Goal: Book appointment/travel/reservation

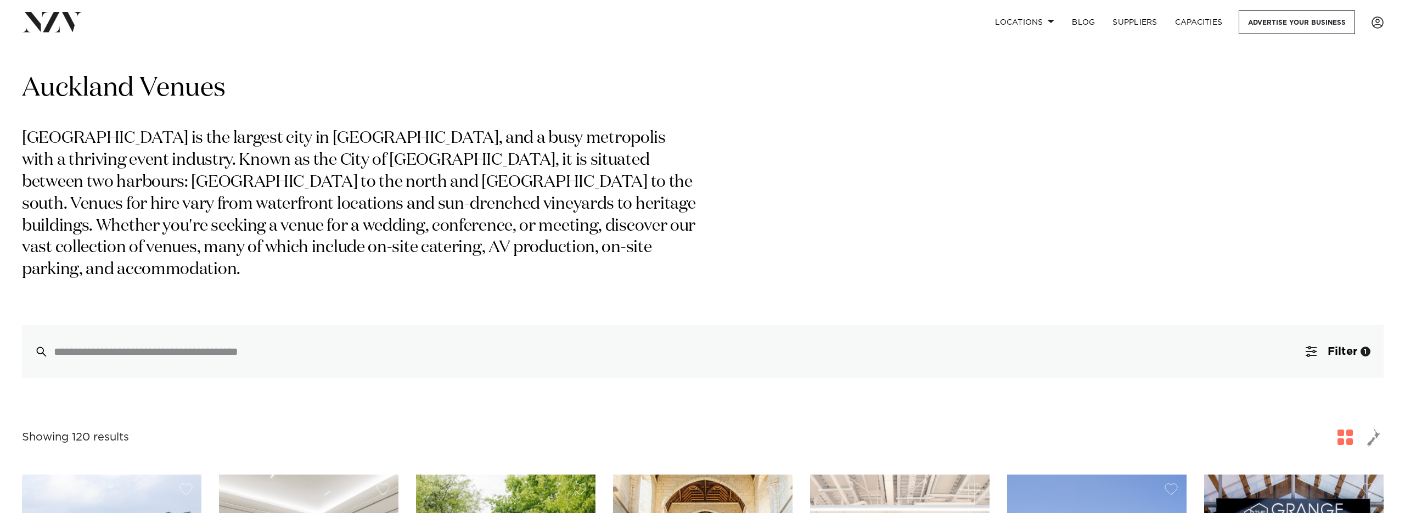
scroll to position [13, 0]
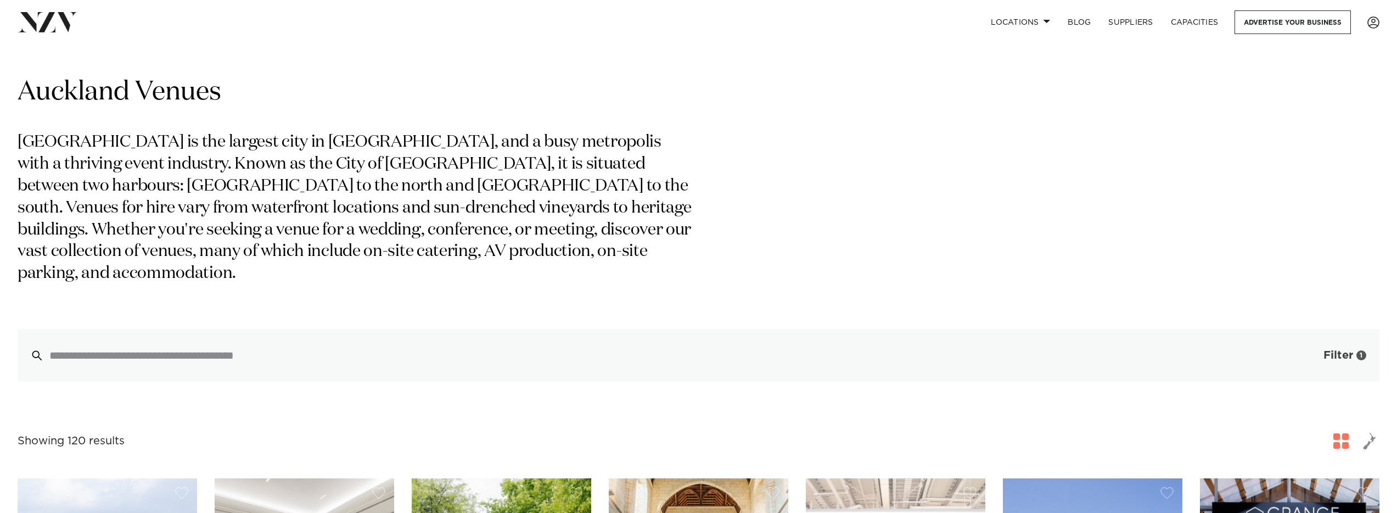
click at [1348, 350] on span "Filter" at bounding box center [1339, 355] width 30 height 11
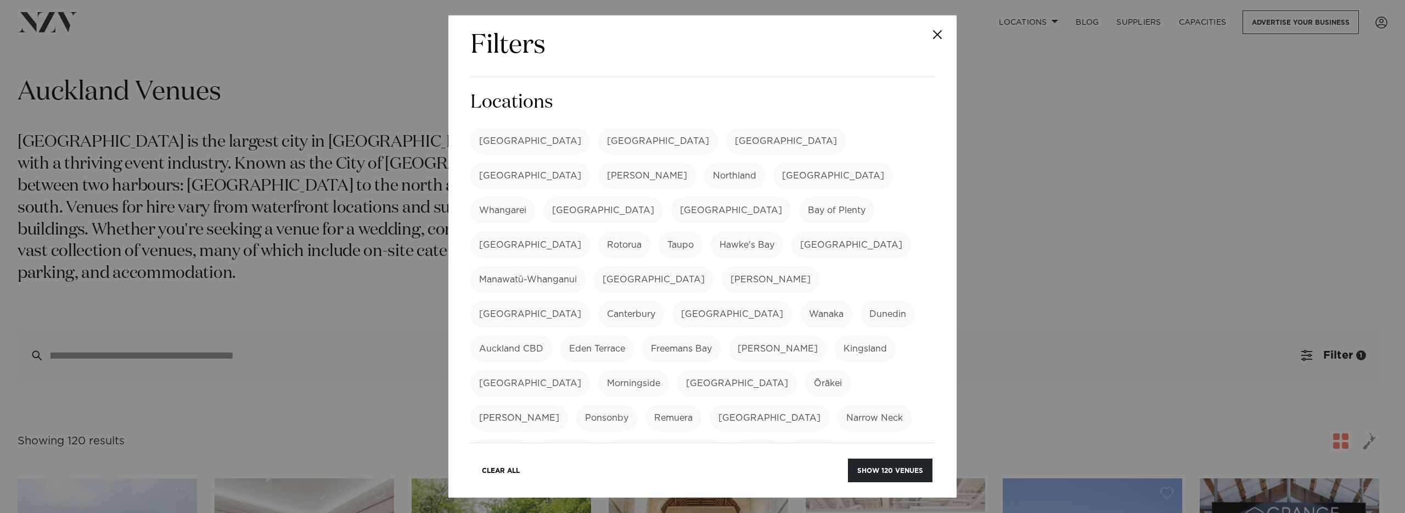
scroll to position [2, 0]
click at [520, 132] on label "[GEOGRAPHIC_DATA]" at bounding box center [530, 139] width 120 height 26
click at [502, 130] on label "[GEOGRAPHIC_DATA]" at bounding box center [530, 139] width 120 height 26
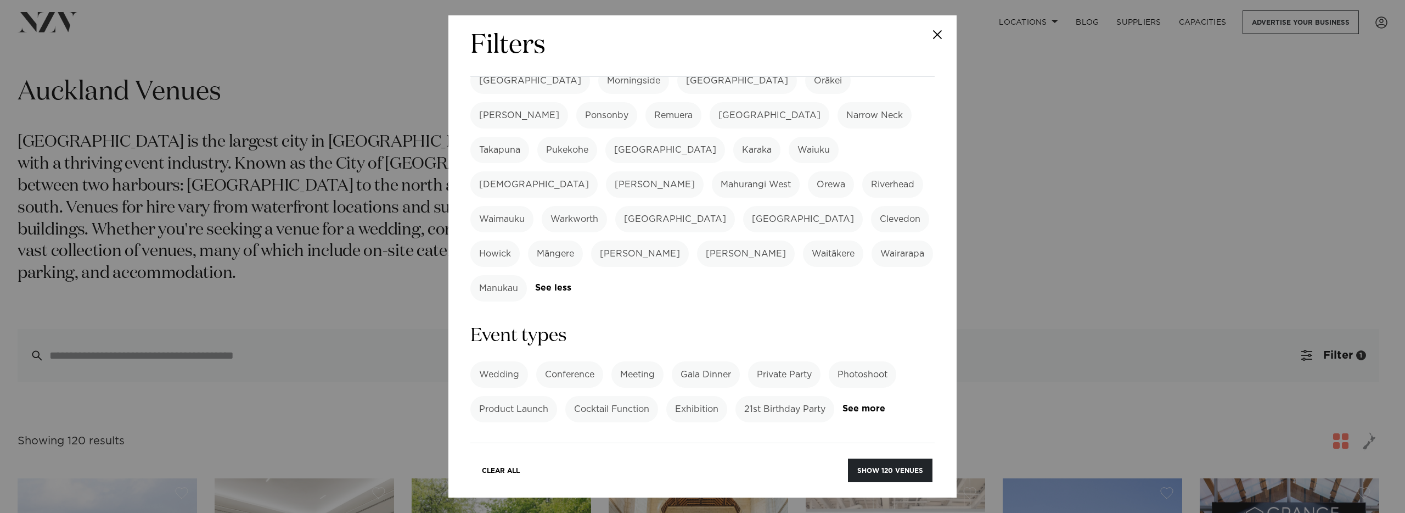
scroll to position [304, 0]
click at [781, 360] on label "Private Party" at bounding box center [784, 373] width 72 height 26
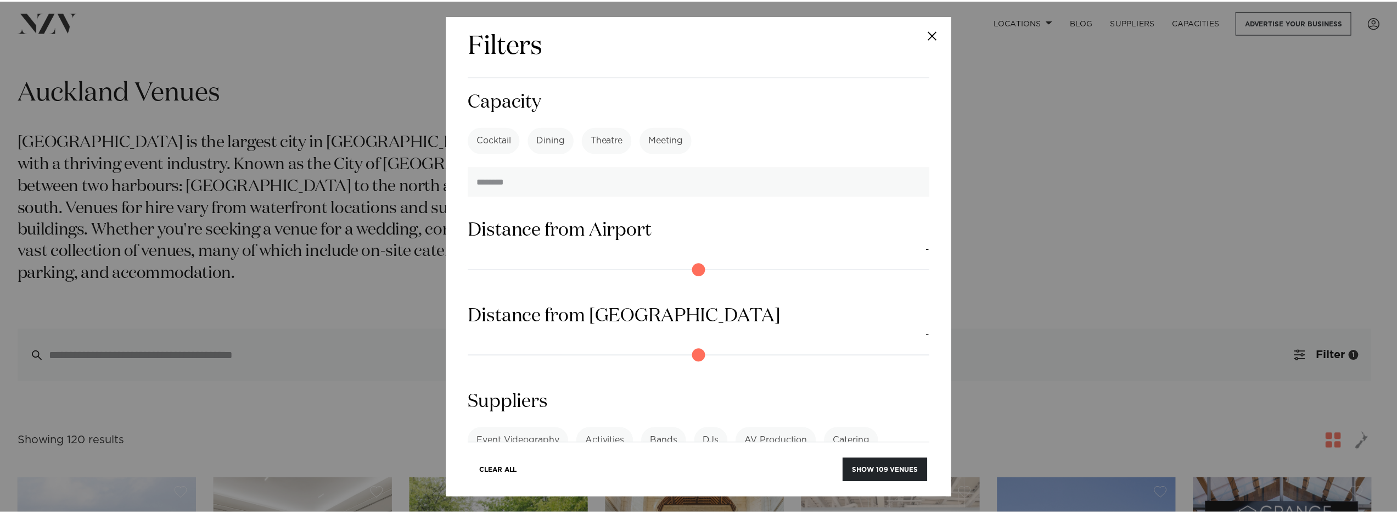
scroll to position [917, 0]
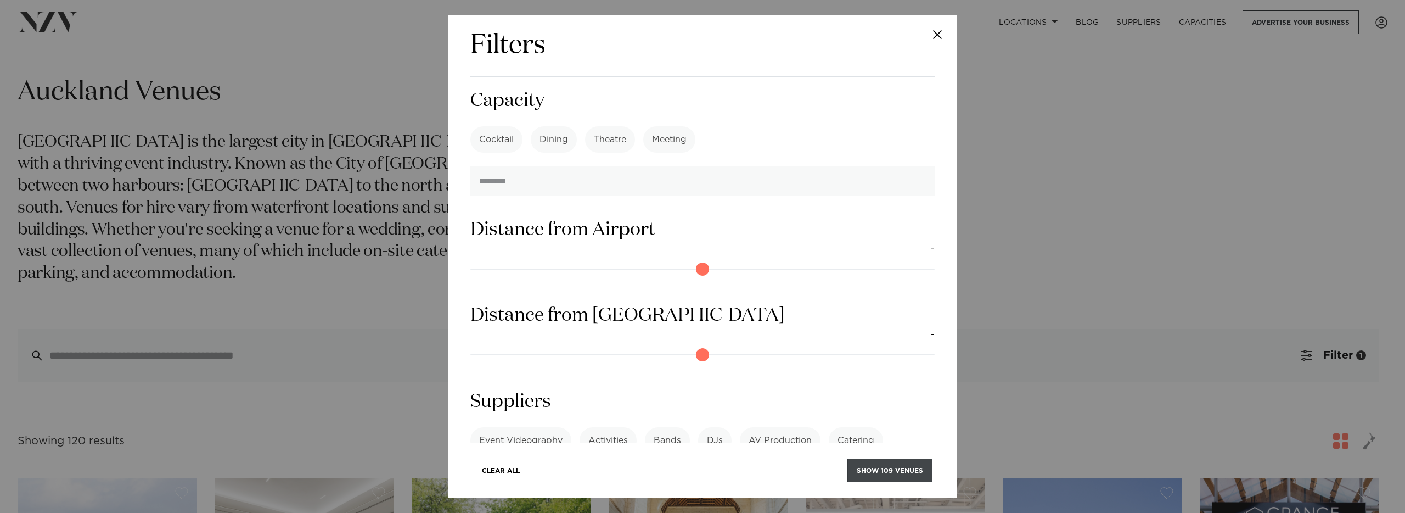
click at [883, 478] on button "Show 109 venues" at bounding box center [890, 470] width 85 height 24
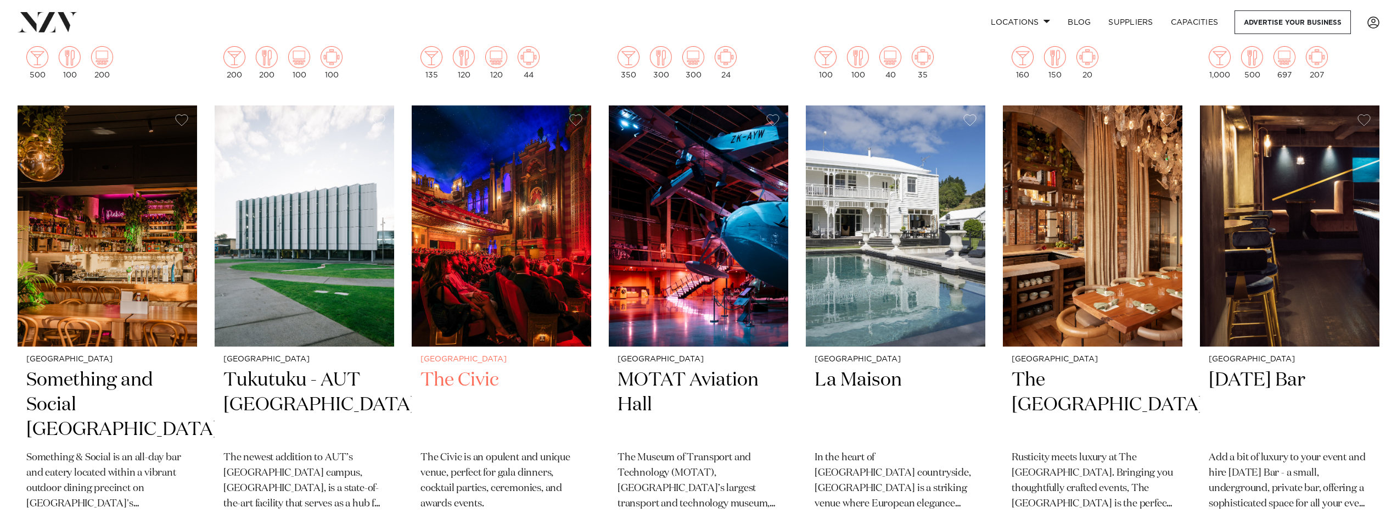
scroll to position [4616, 0]
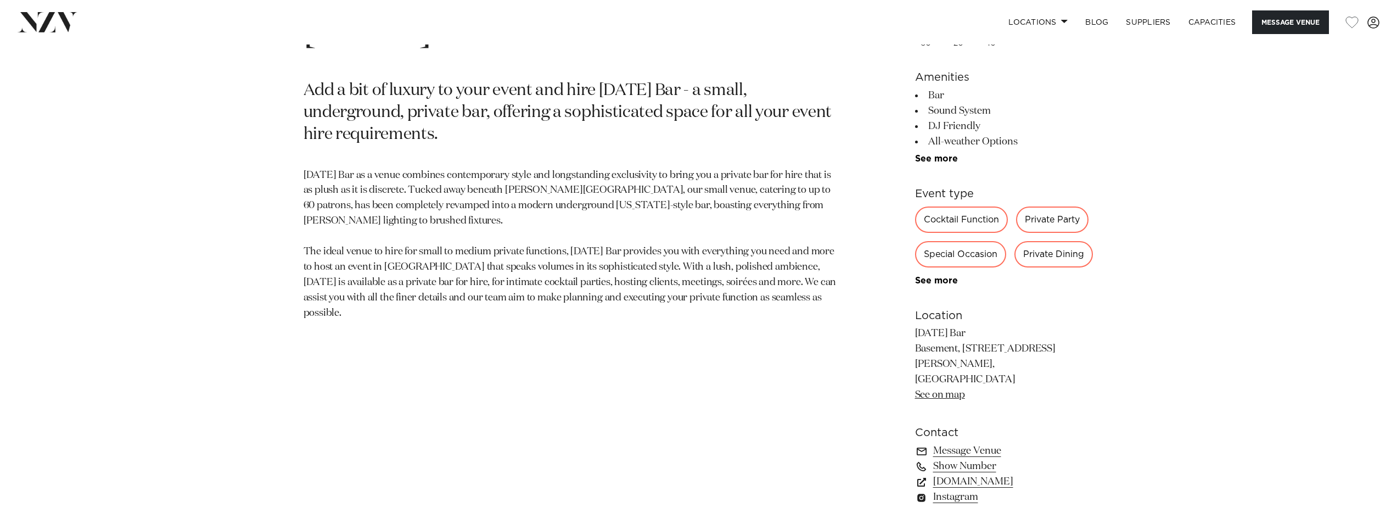
scroll to position [763, 0]
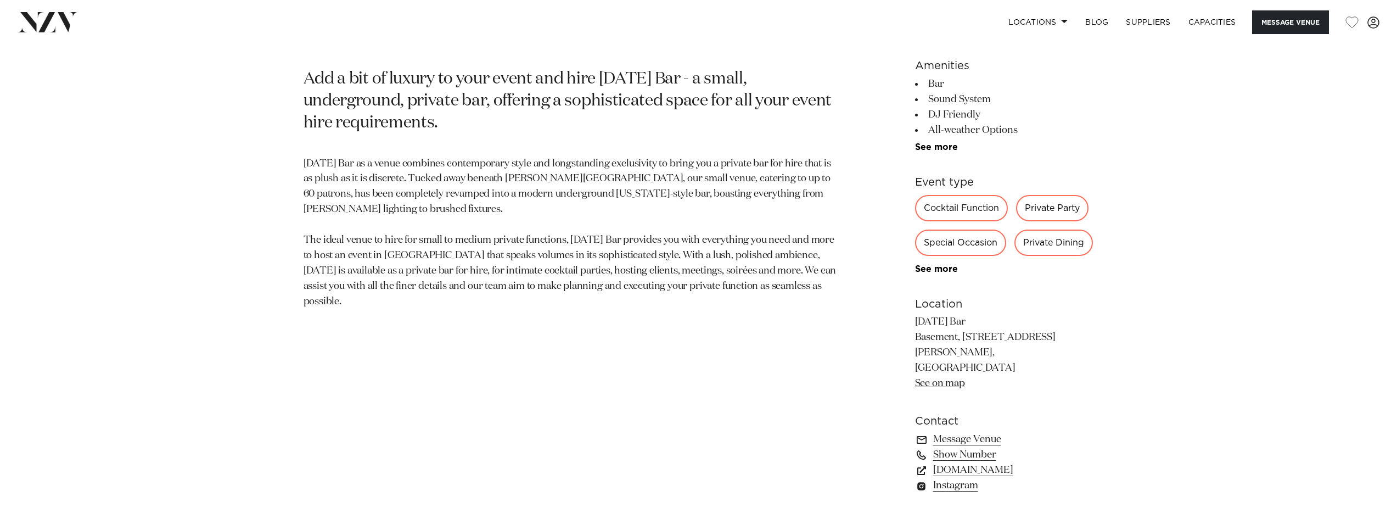
drag, startPoint x: 540, startPoint y: 89, endPoint x: 564, endPoint y: 122, distance: 40.4
click at [564, 122] on p "Add a bit of luxury to your event and hire [DATE] Bar - a small, underground, p…" at bounding box center [571, 102] width 534 height 66
drag, startPoint x: 581, startPoint y: 128, endPoint x: 503, endPoint y: 80, distance: 92.0
click at [503, 80] on p "Add a bit of luxury to your event and hire [DATE] Bar - a small, underground, p…" at bounding box center [571, 102] width 534 height 66
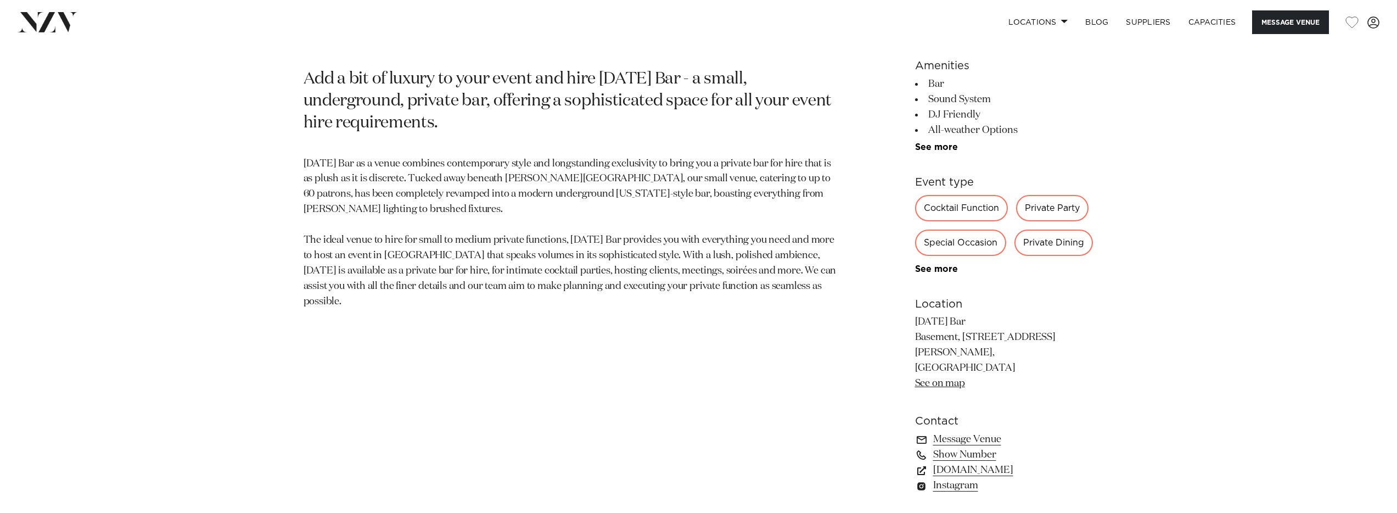
click at [503, 80] on p "Add a bit of luxury to your event and hire [DATE] Bar - a small, underground, p…" at bounding box center [571, 102] width 534 height 66
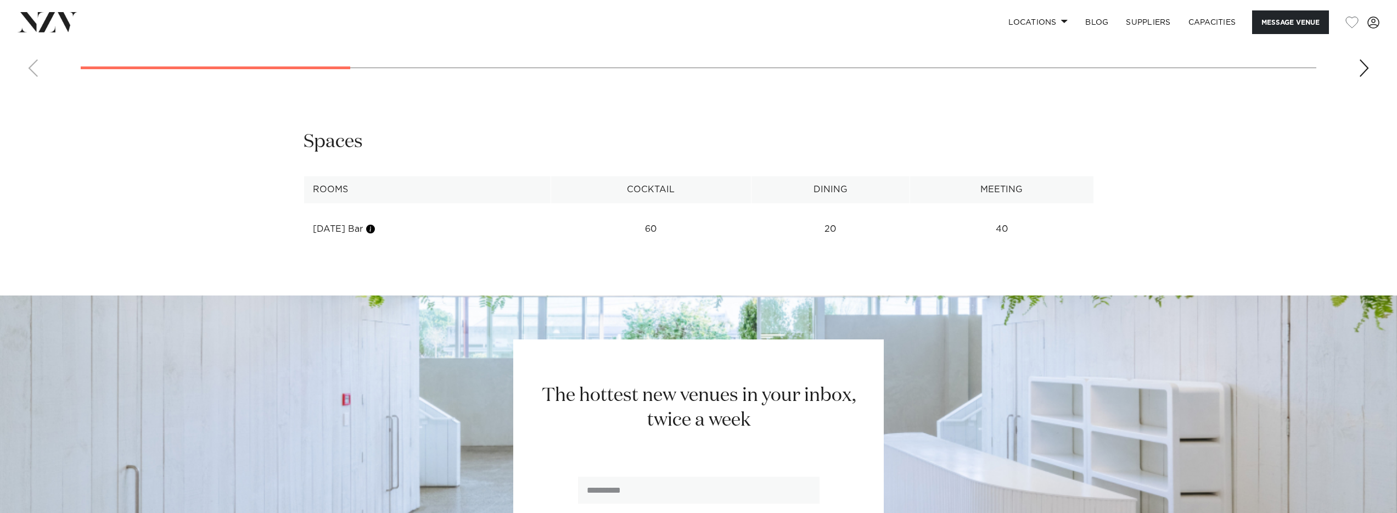
scroll to position [1478, 0]
